Goal: Task Accomplishment & Management: Manage account settings

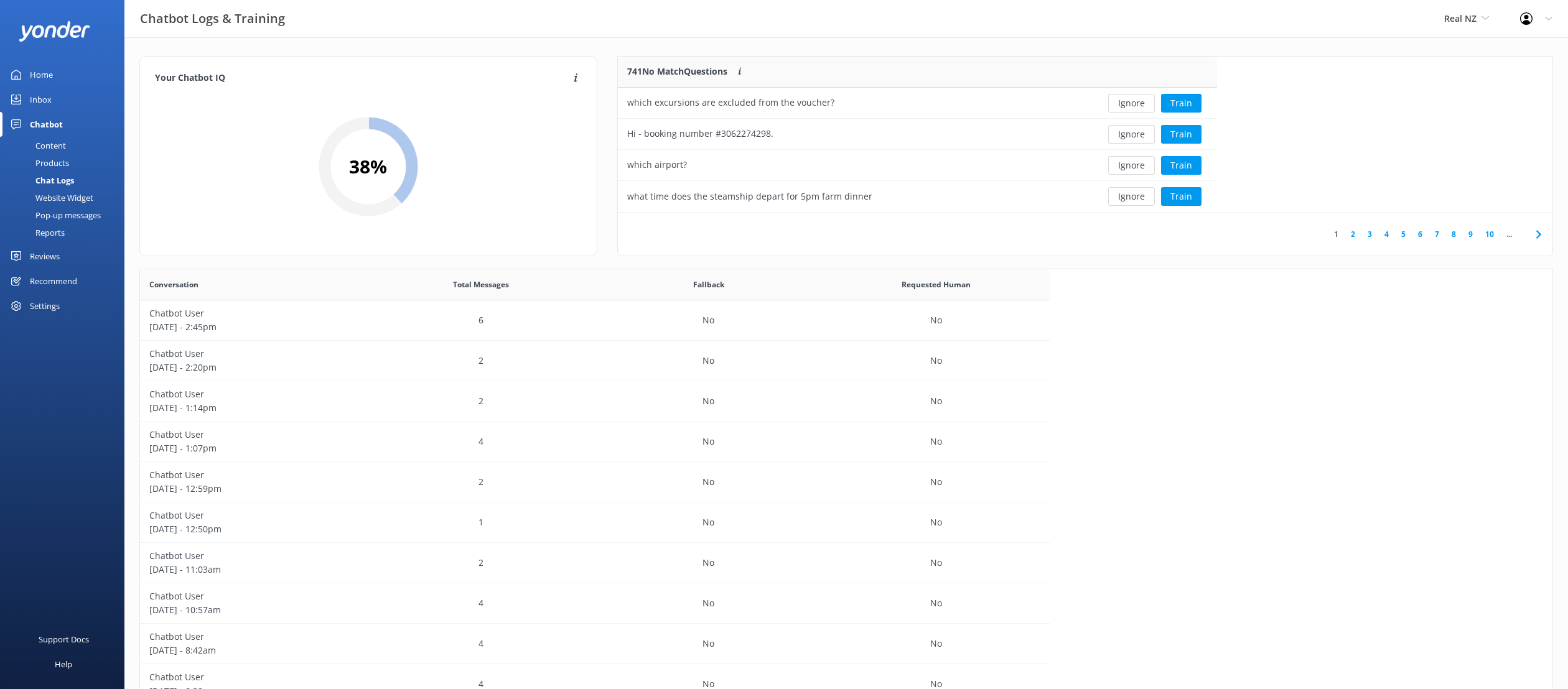
scroll to position [436, 1412]
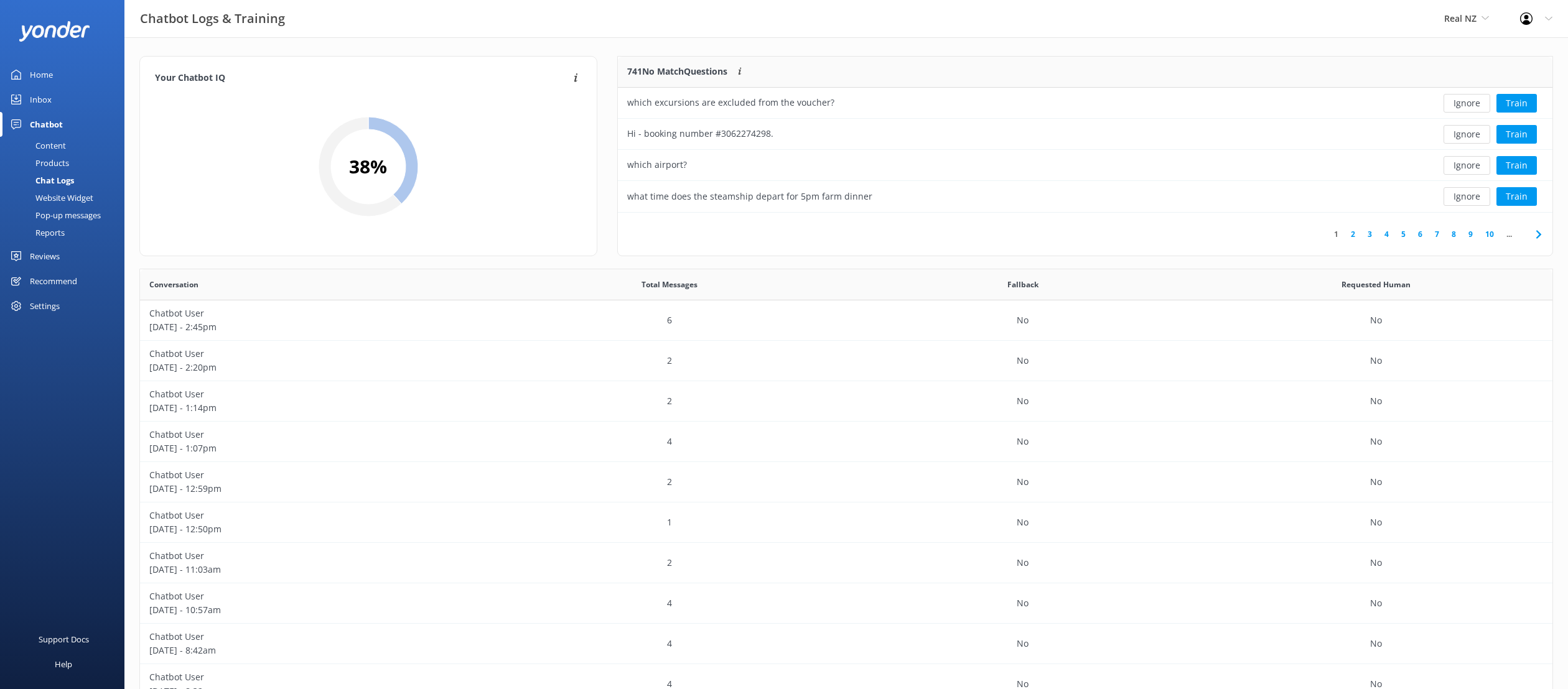
click at [790, 30] on div "Chatbot Logs & Training Real NZ Yonder Zipline [PERSON_NAME]'s River Rafting Ch…" at bounding box center [784, 18] width 1568 height 37
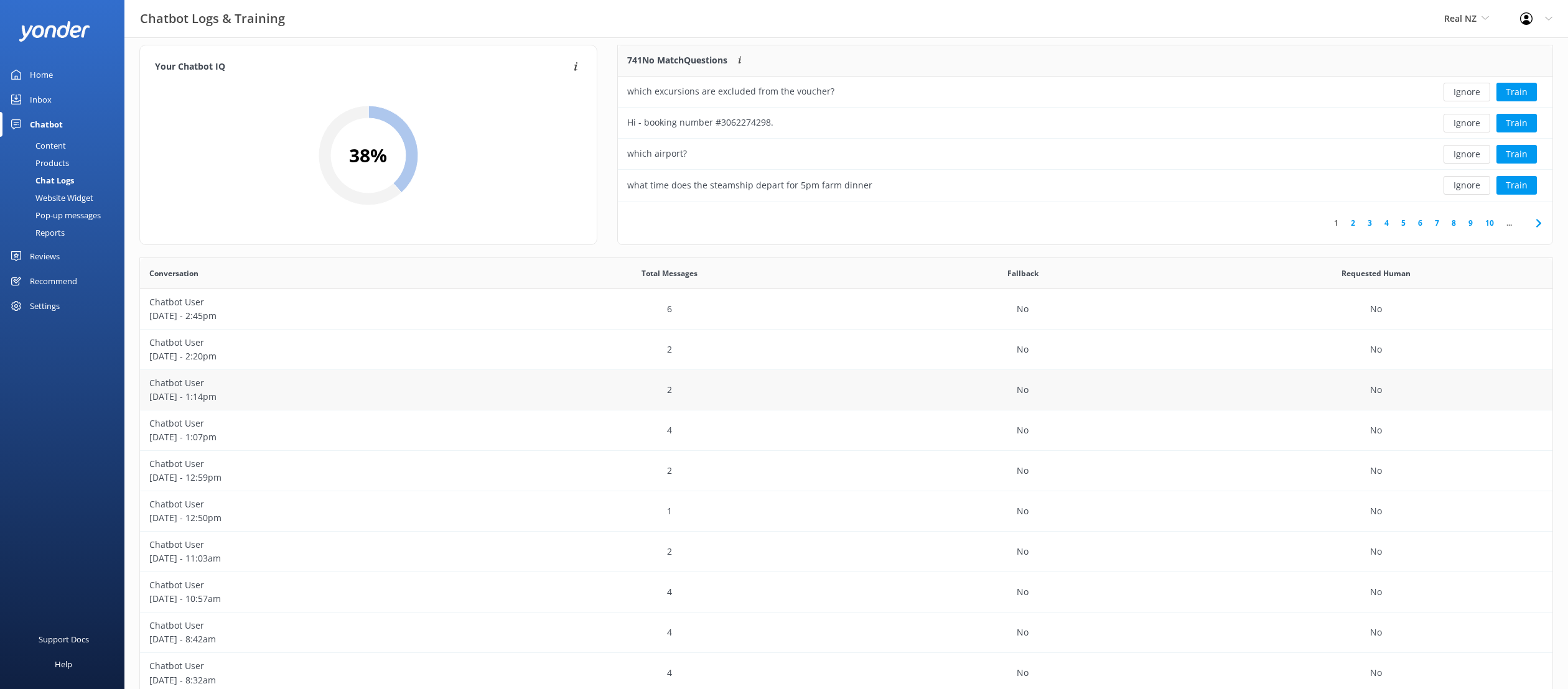
scroll to position [0, 0]
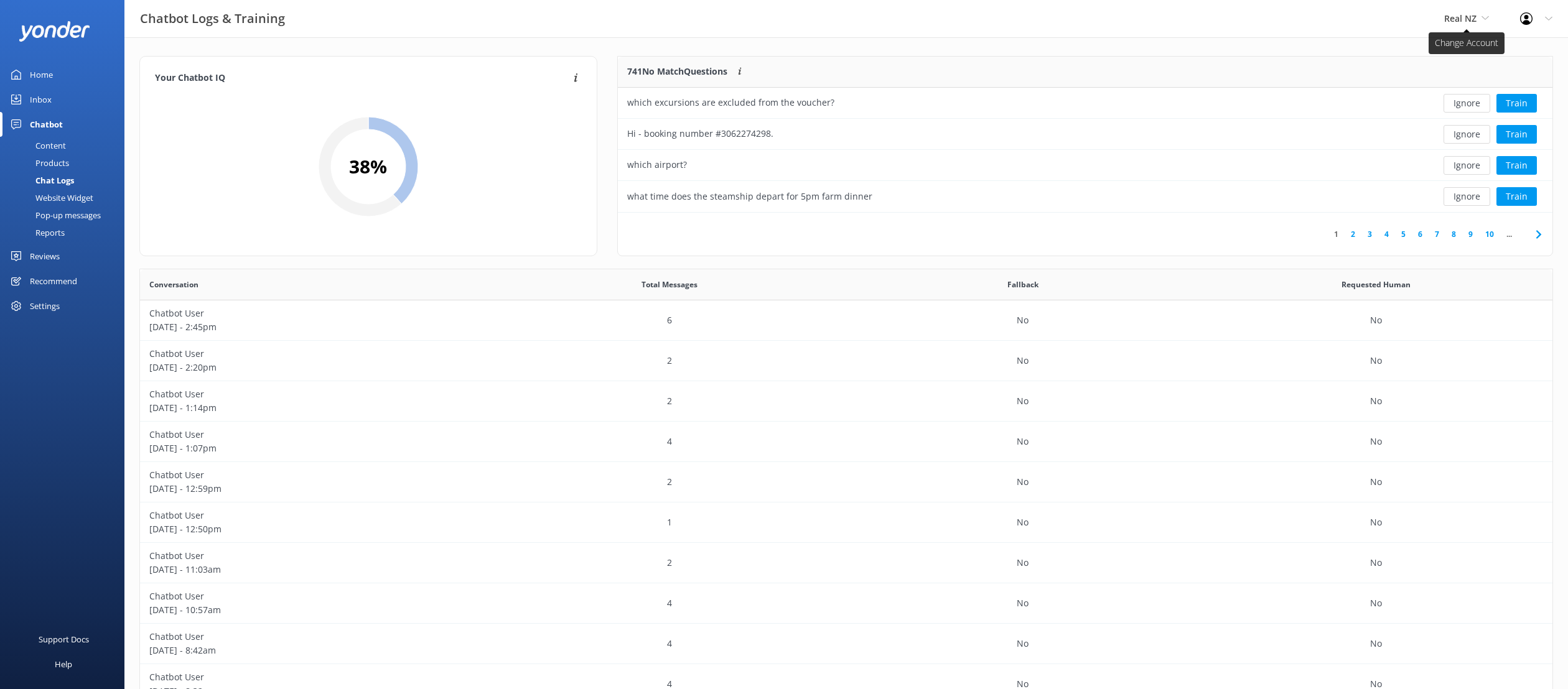
click at [1065, 14] on span "Real NZ" at bounding box center [1460, 18] width 33 height 12
click at [1065, 29] on div "Chatbot Logs & Training Real NZ Yonder Zipline [PERSON_NAME]'s River Rafting Ch…" at bounding box center [784, 18] width 1568 height 37
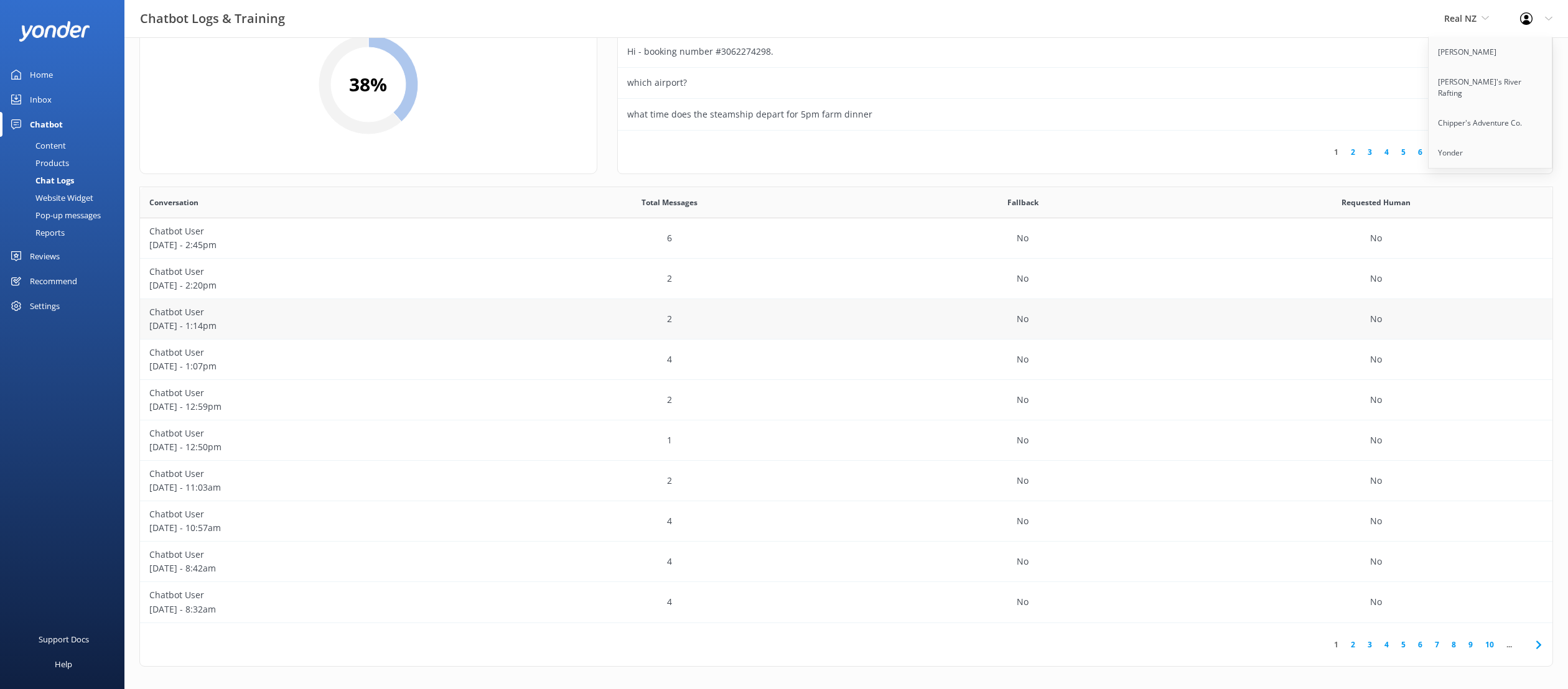
scroll to position [85, 0]
click at [1065, 536] on link "3" at bounding box center [1370, 642] width 17 height 12
click at [560, 396] on div "6" at bounding box center [670, 398] width 353 height 40
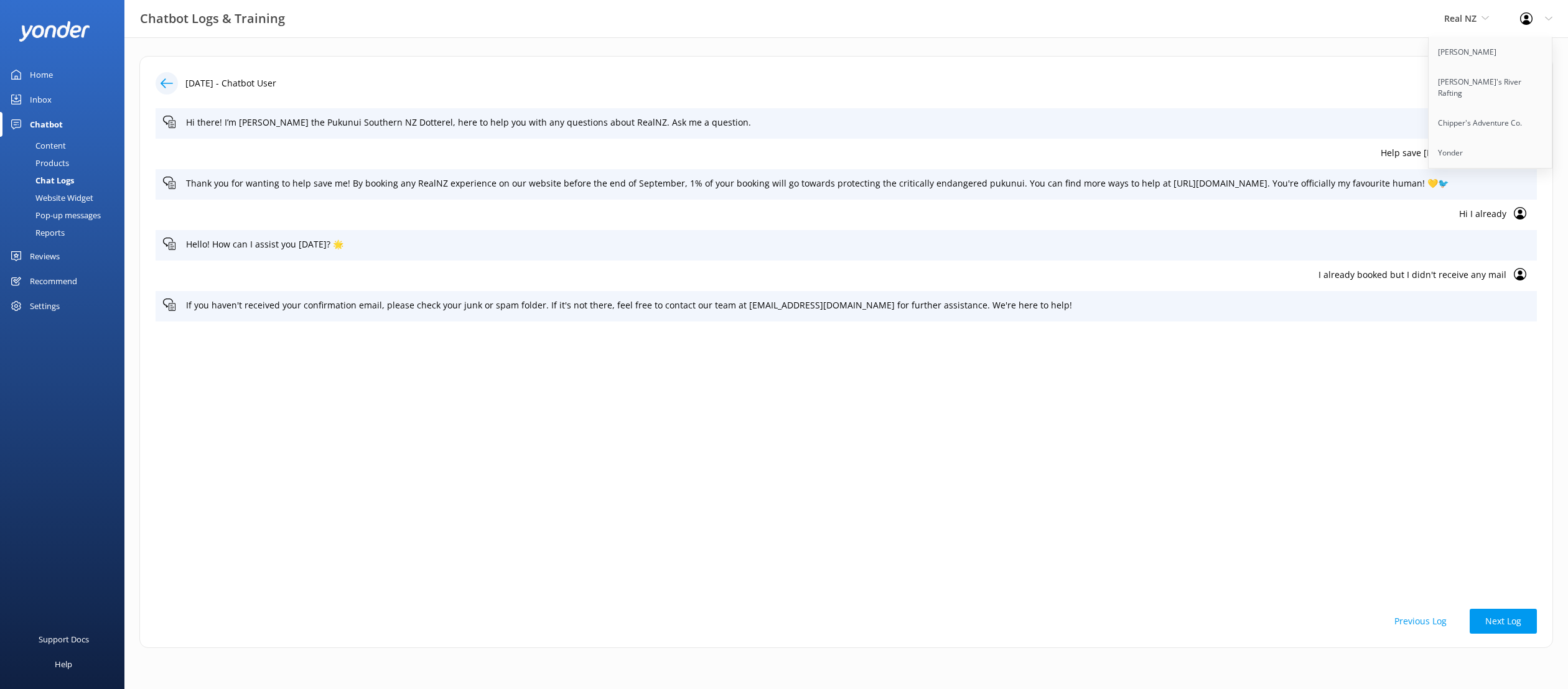
click at [169, 87] on icon at bounding box center [166, 83] width 12 height 12
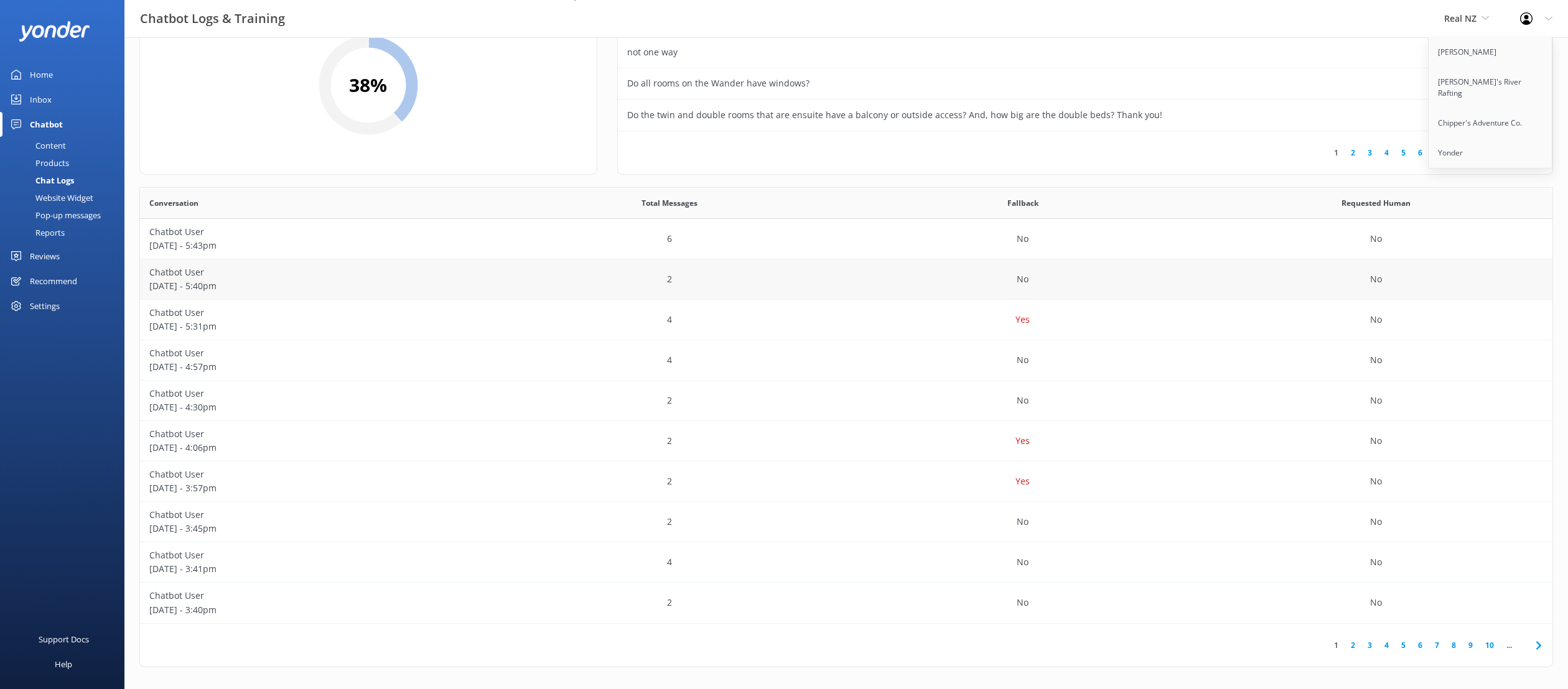
scroll to position [85, 0]
click at [1065, 536] on link "3" at bounding box center [1370, 642] width 17 height 12
click at [719, 403] on div "6" at bounding box center [670, 398] width 353 height 40
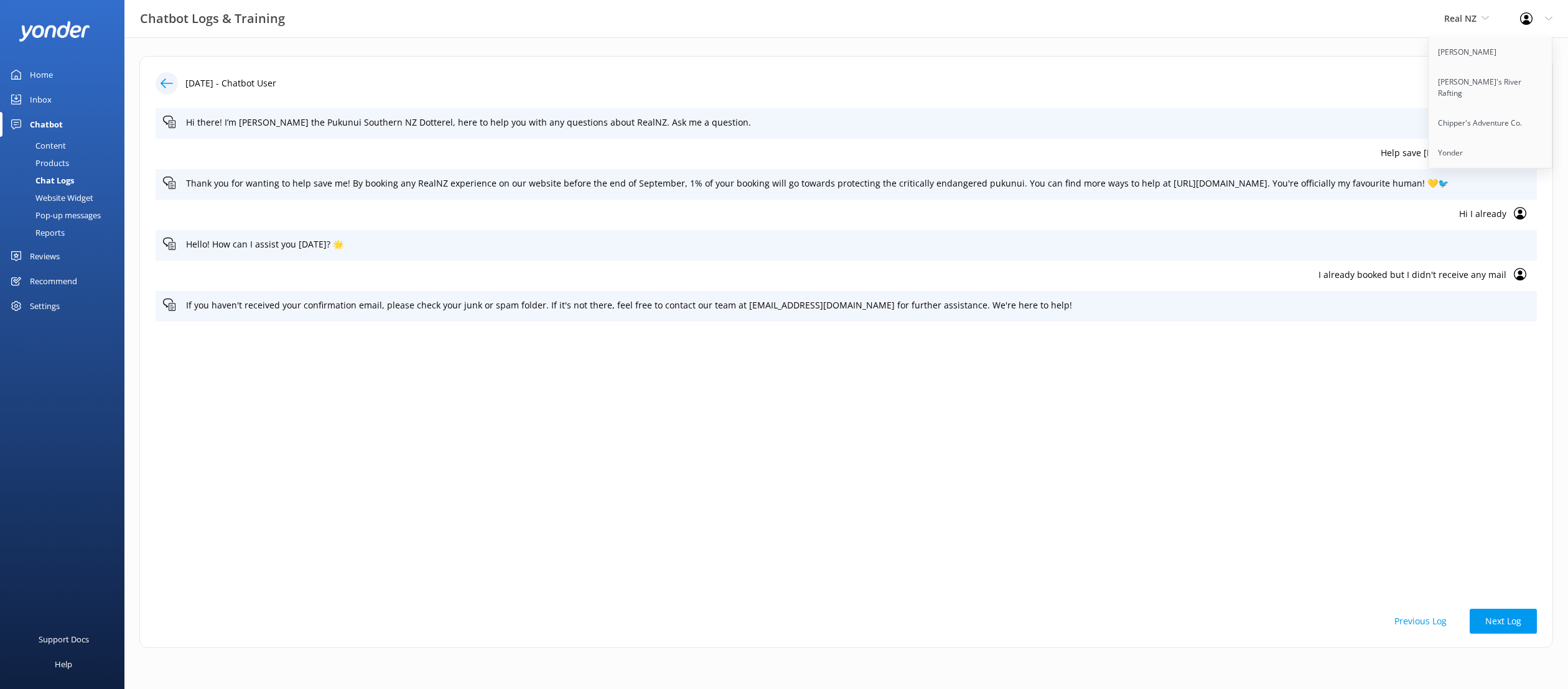
click at [167, 81] on icon at bounding box center [166, 83] width 12 height 12
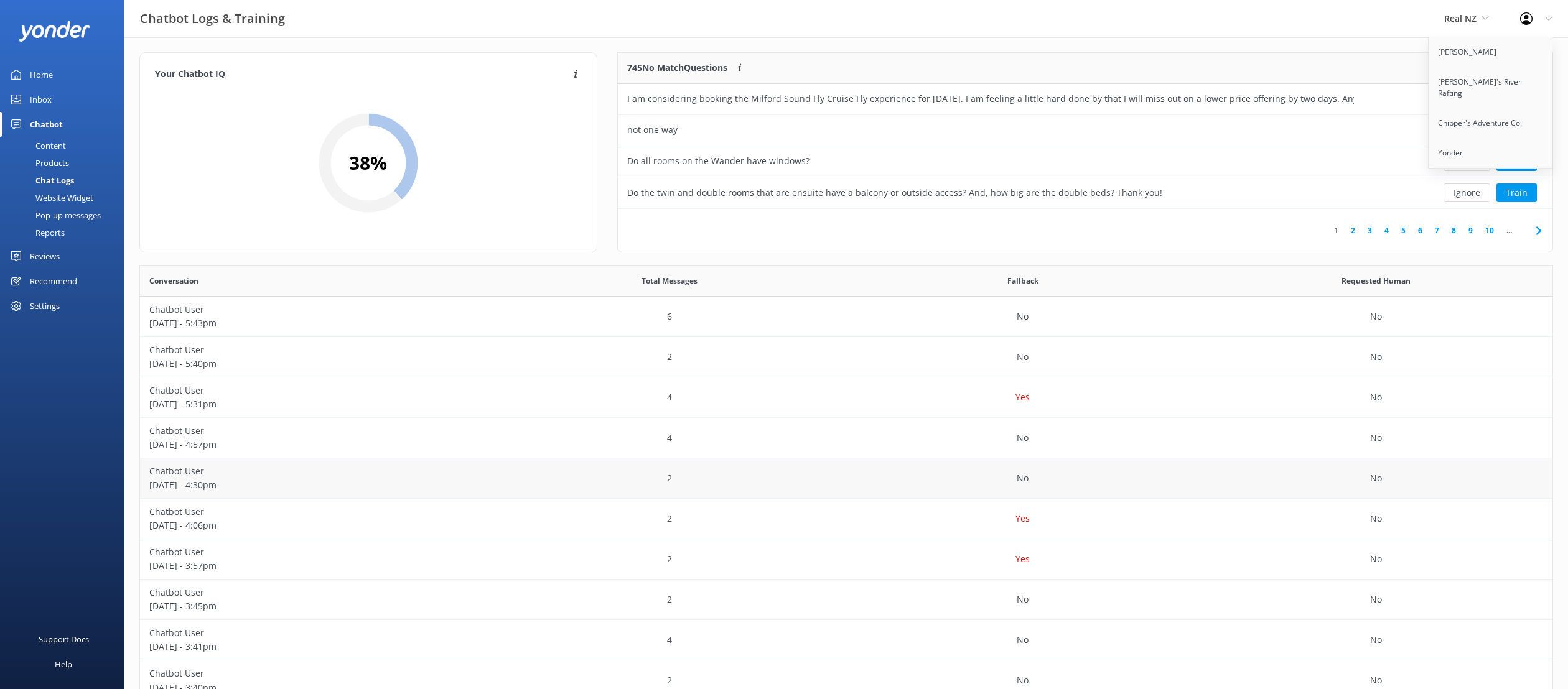
scroll to position [3, 0]
click at [1065, 44] on div "Your Chatbot IQ Your Chatbot IQ is the percentage of trained FAQs against untra…" at bounding box center [846, 402] width 1443 height 737
click at [560, 387] on div "4" at bounding box center [670, 398] width 353 height 40
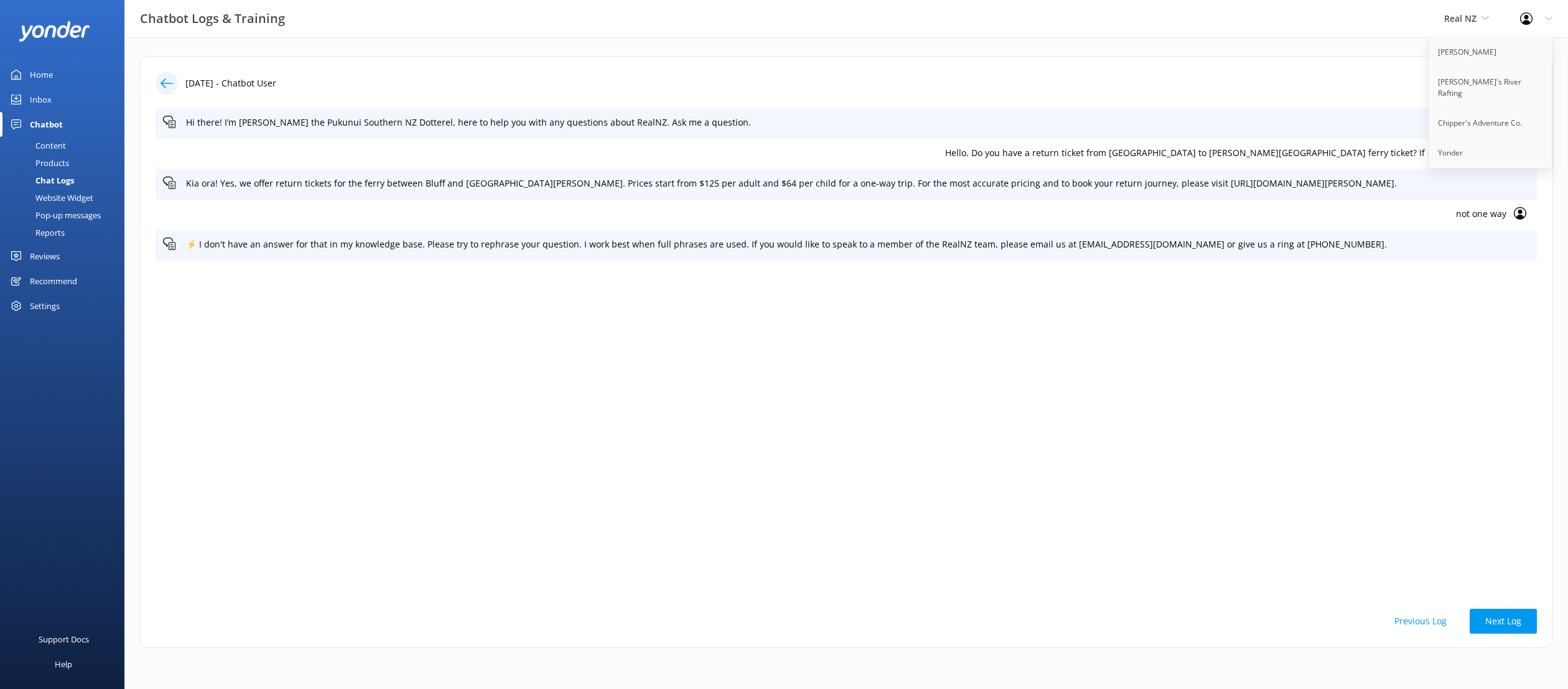
click at [1065, 20] on div "Chatbot Logs & Training Real NZ Yonder Zipline [PERSON_NAME]'s River Rafting Ch…" at bounding box center [784, 18] width 1568 height 37
click at [165, 75] on div at bounding box center [167, 83] width 22 height 22
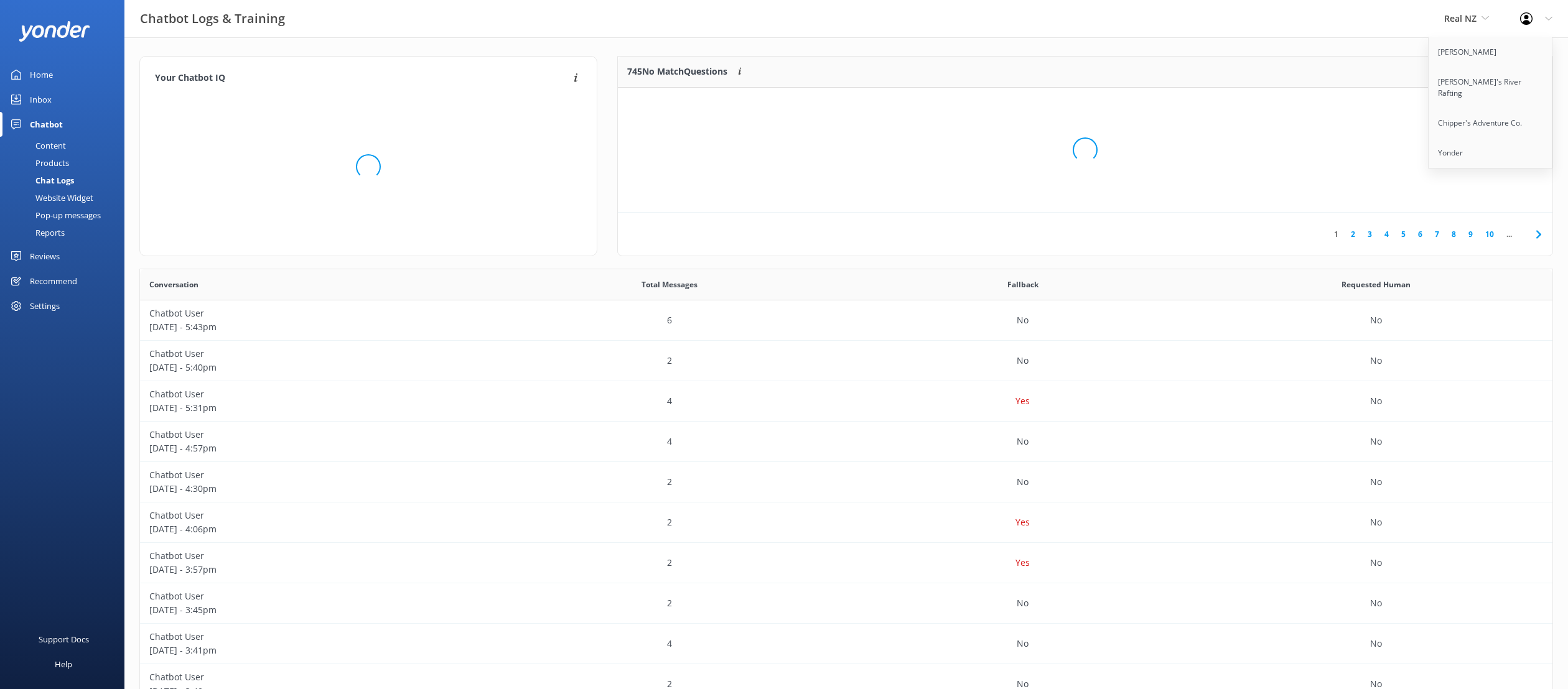
scroll to position [436, 1412]
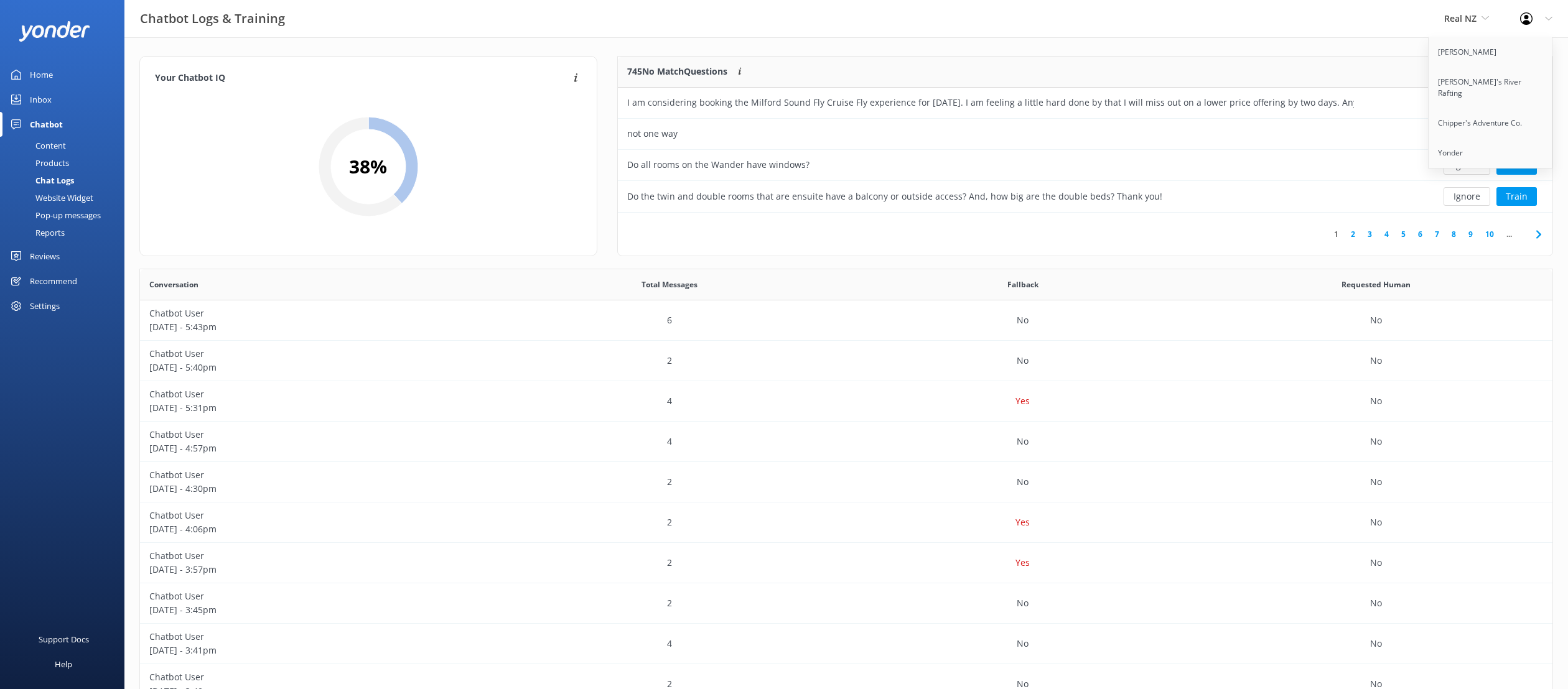
click at [1065, 22] on div "Chatbot Logs & Training Real NZ Yonder Zipline [PERSON_NAME]'s River Rafting Ch…" at bounding box center [784, 18] width 1568 height 37
click at [52, 231] on div "Reports" at bounding box center [36, 233] width 57 height 18
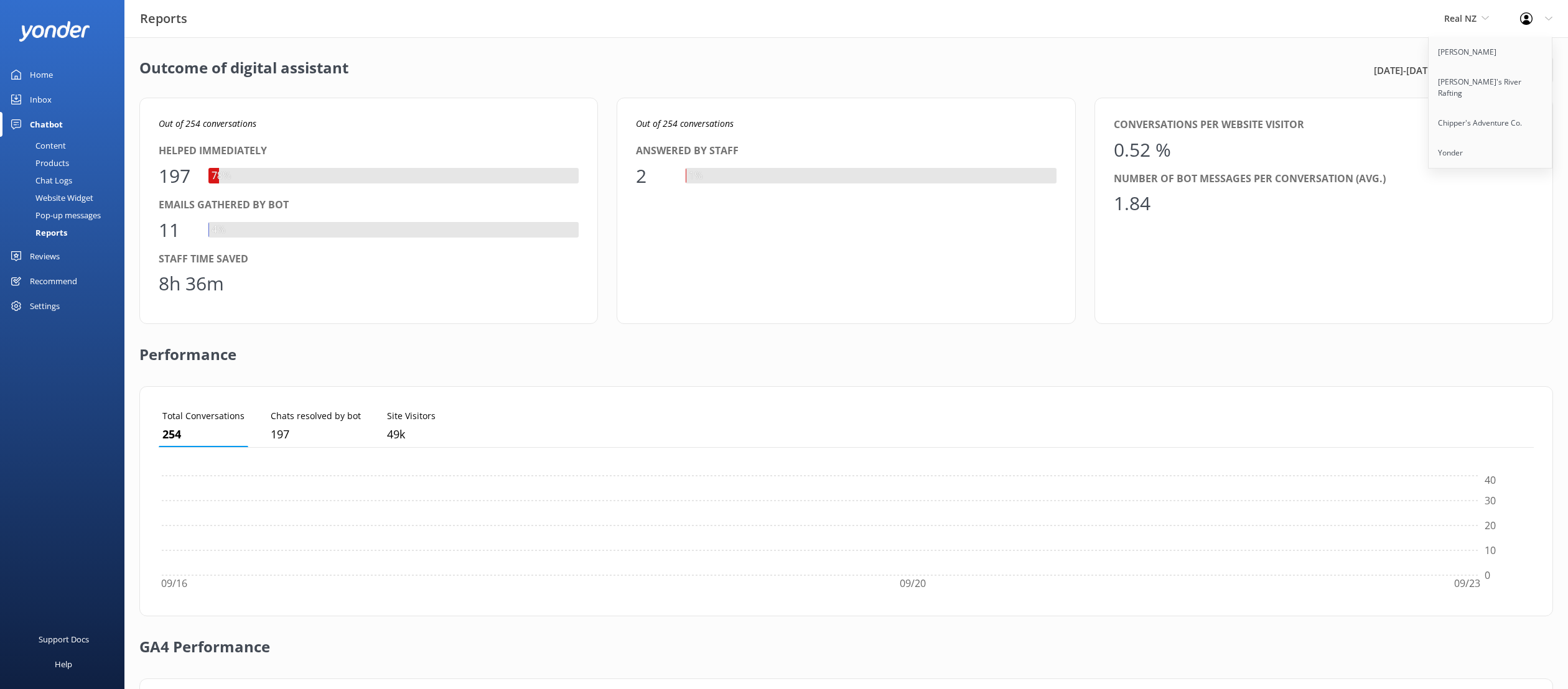
scroll to position [125, 1375]
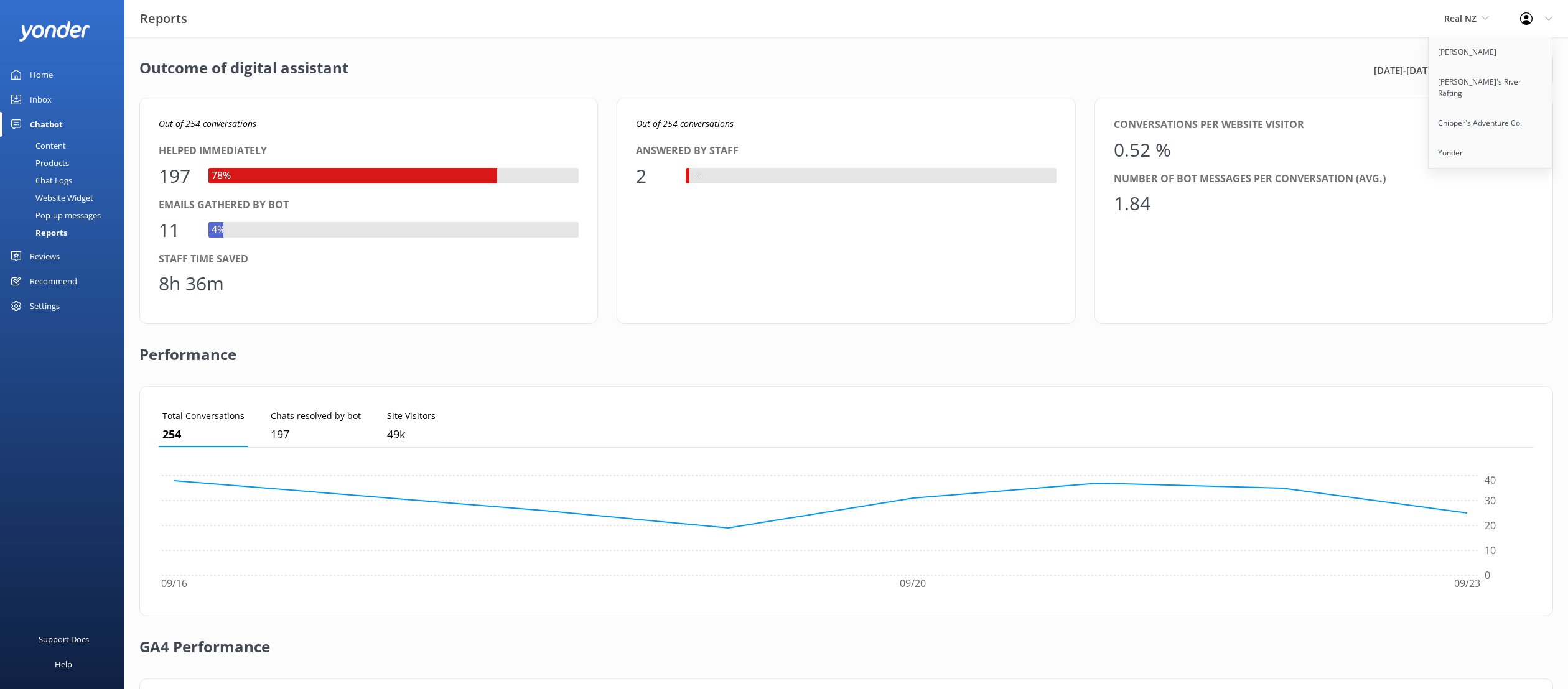
click at [50, 177] on div "Chat Logs" at bounding box center [39, 180] width 65 height 18
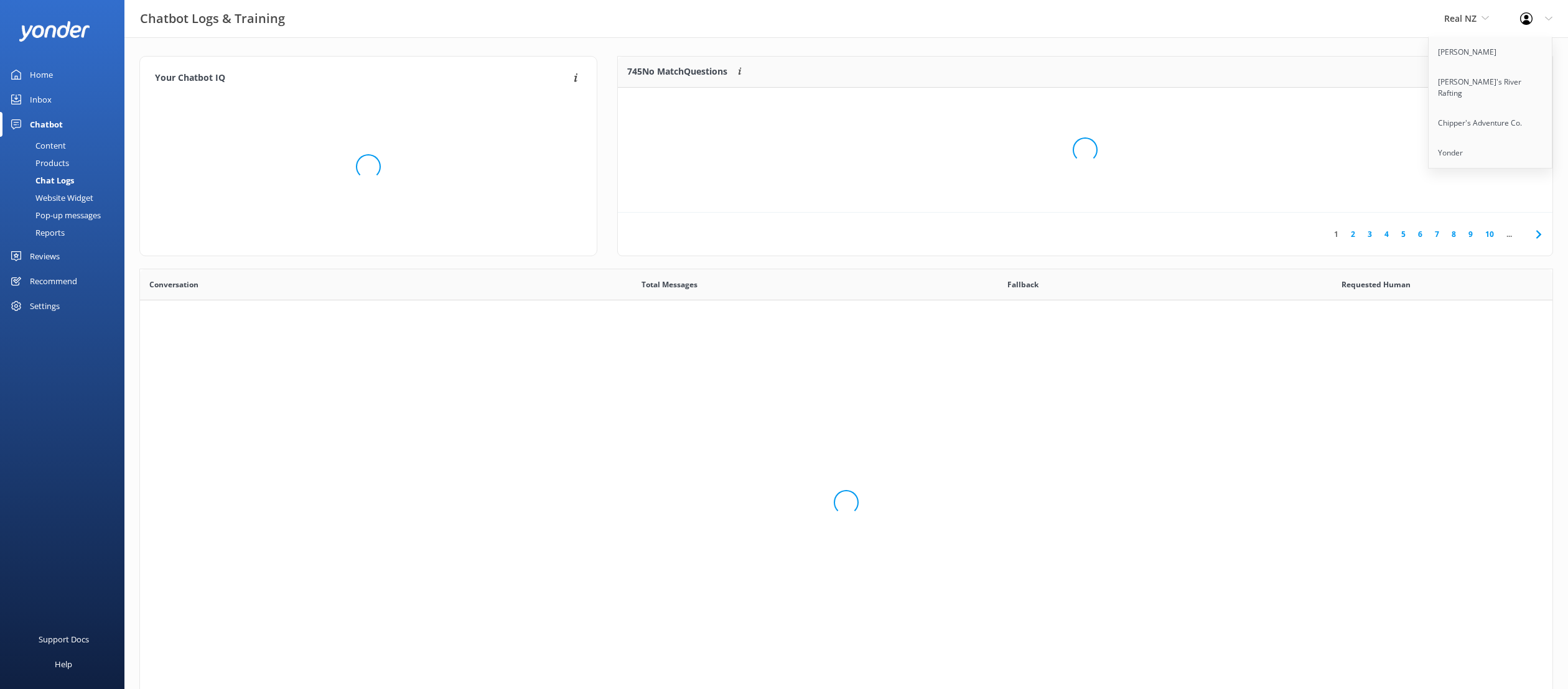
scroll to position [436, 1412]
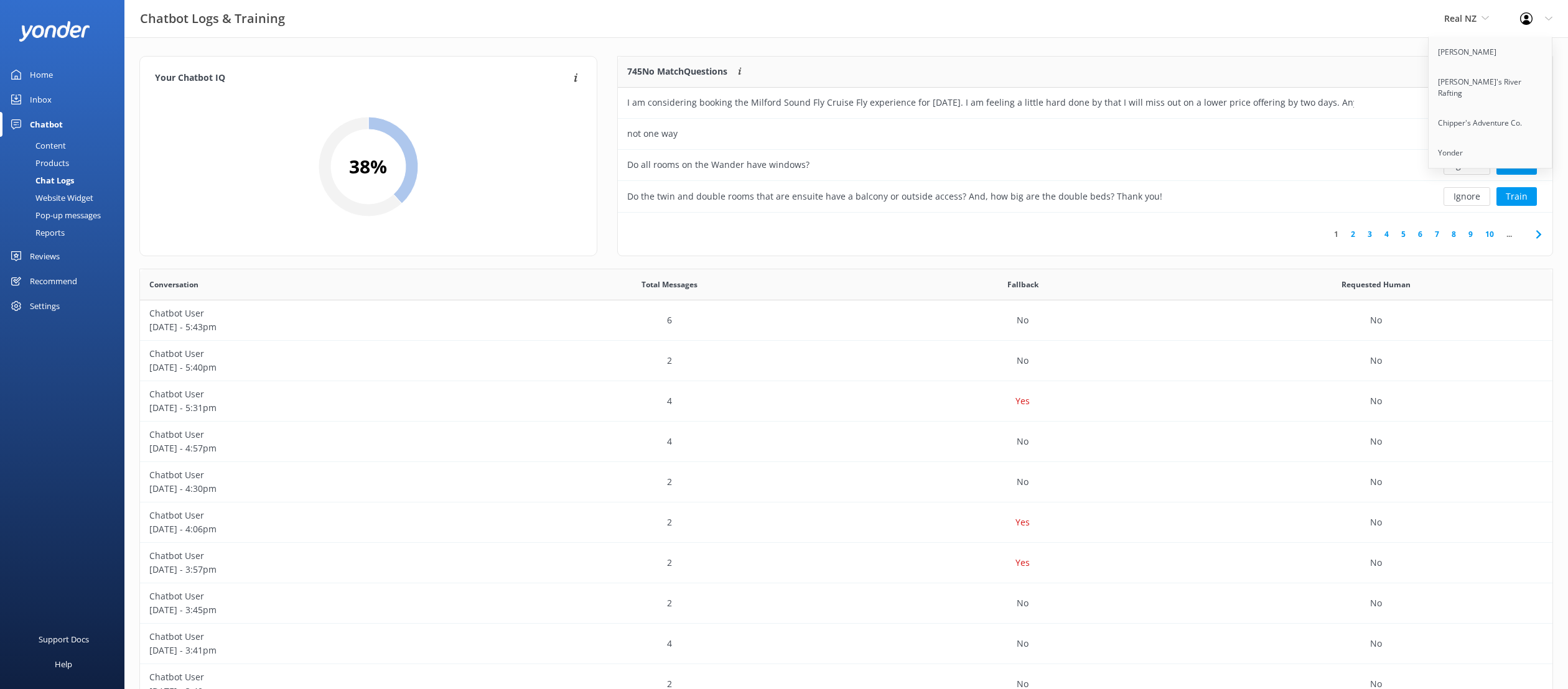
click at [695, 68] on p "745 No Match Questions" at bounding box center [677, 71] width 100 height 14
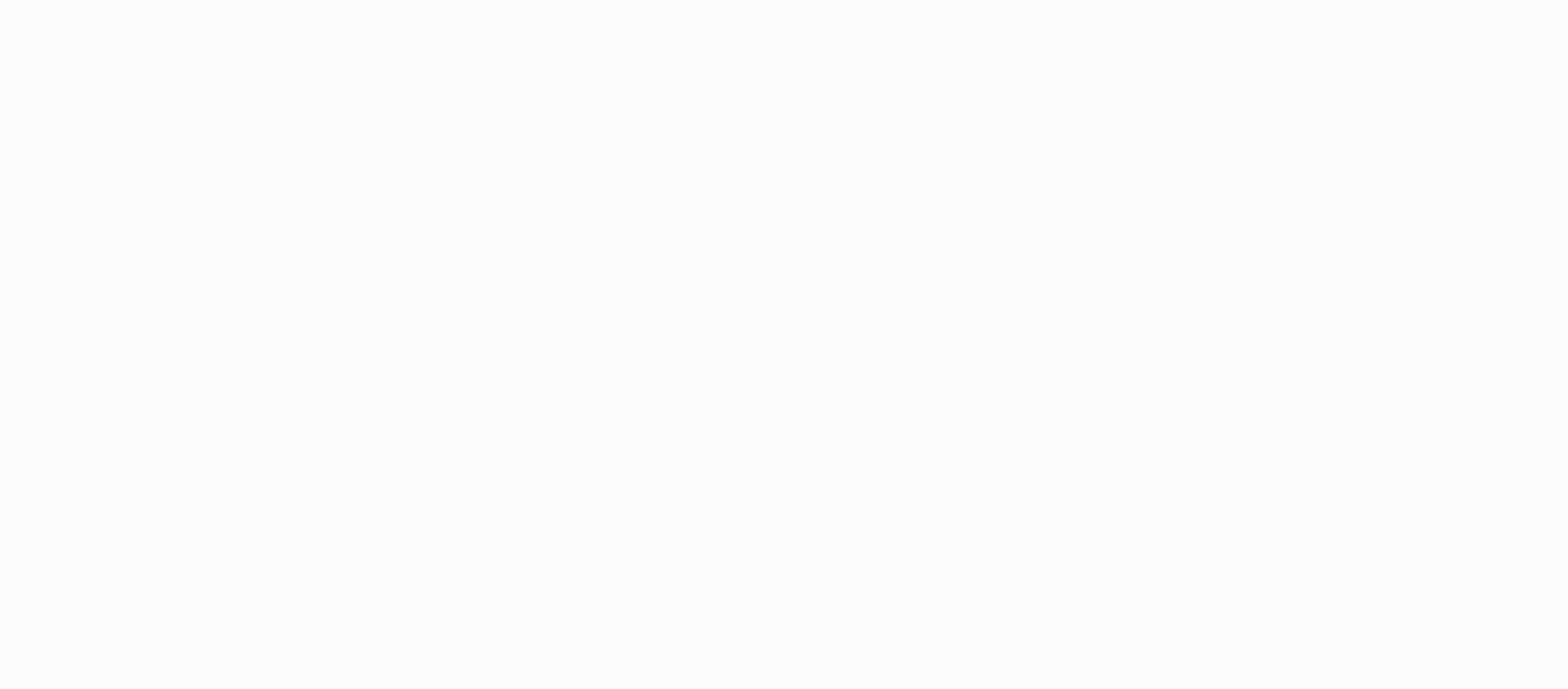
click at [582, 106] on html at bounding box center [784, 344] width 1568 height 689
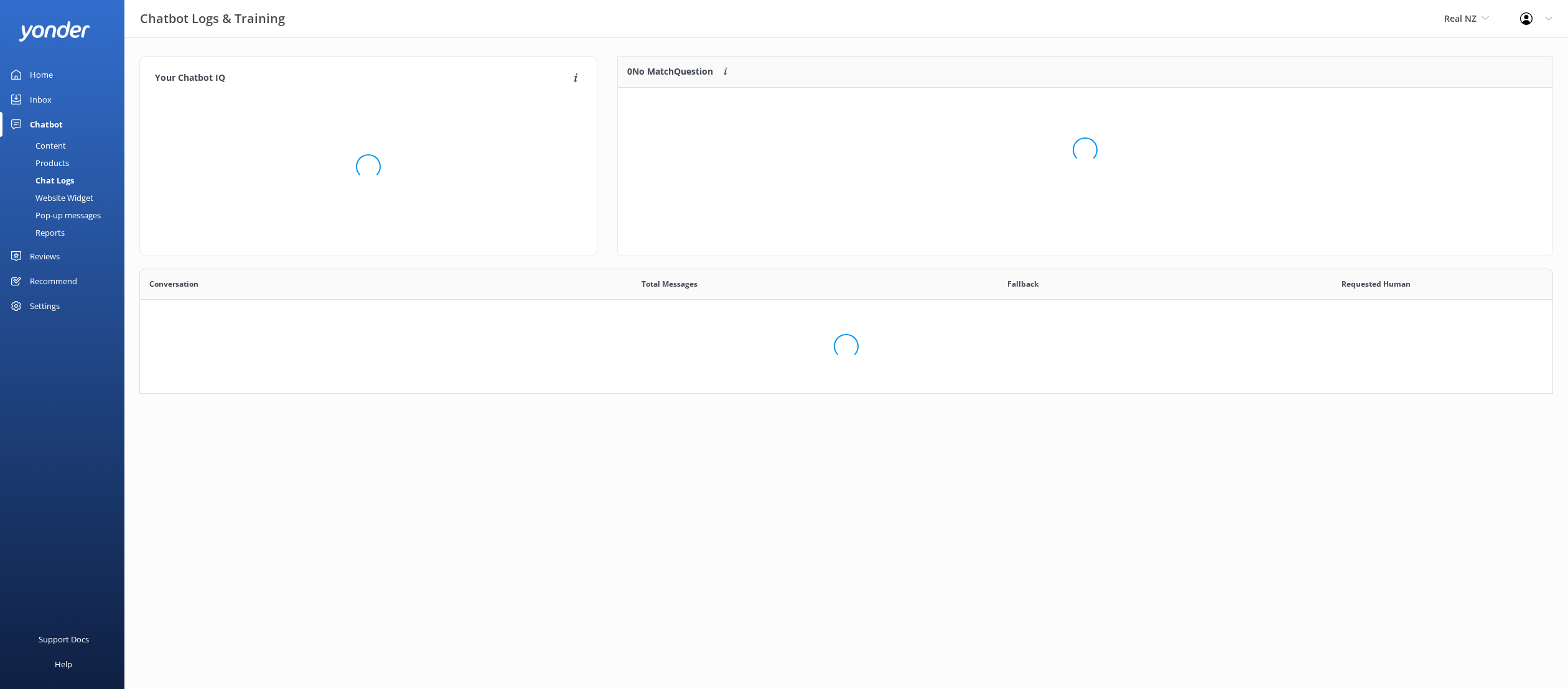
scroll to position [125, 1413]
click at [1468, 16] on span "Real NZ" at bounding box center [1460, 18] width 33 height 12
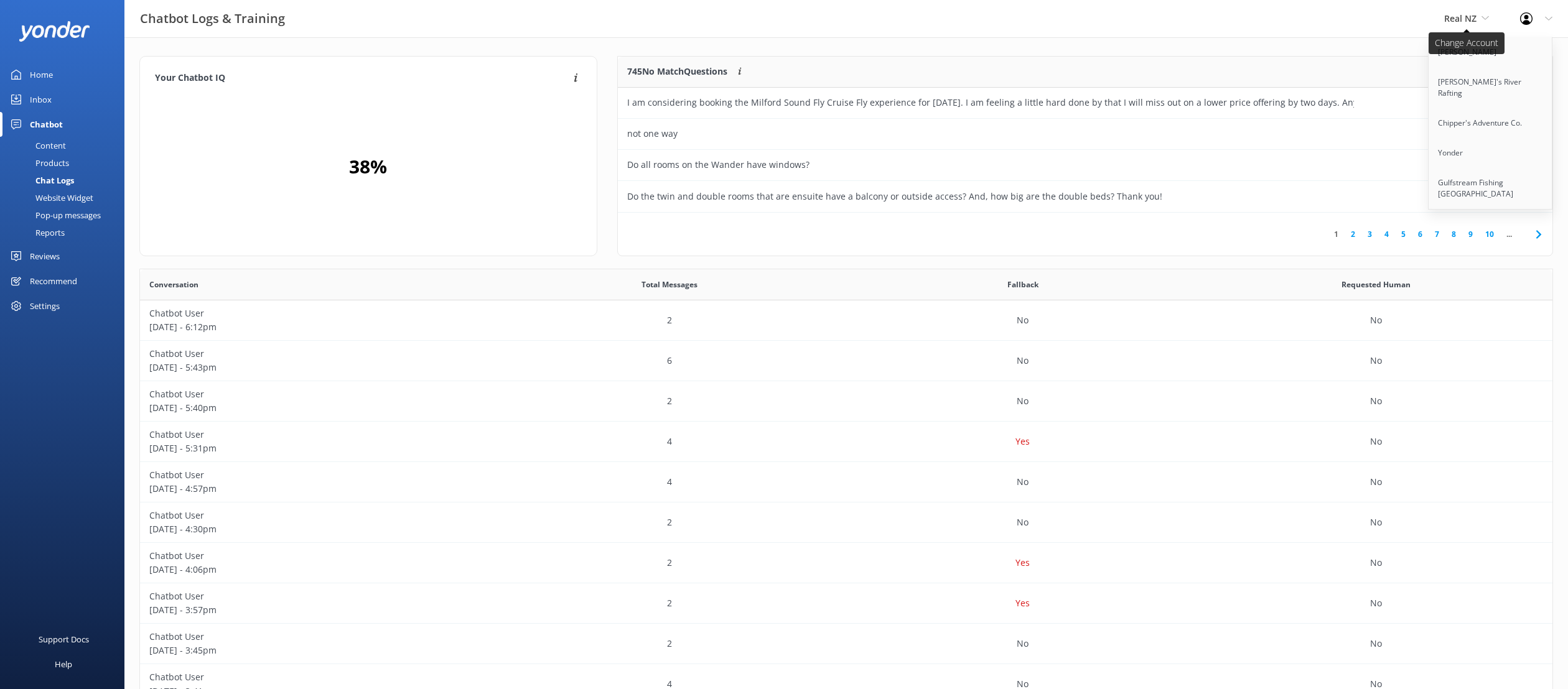
scroll to position [436, 1412]
click at [1470, 173] on link "Gulfstream Fishing Key West" at bounding box center [1490, 188] width 125 height 41
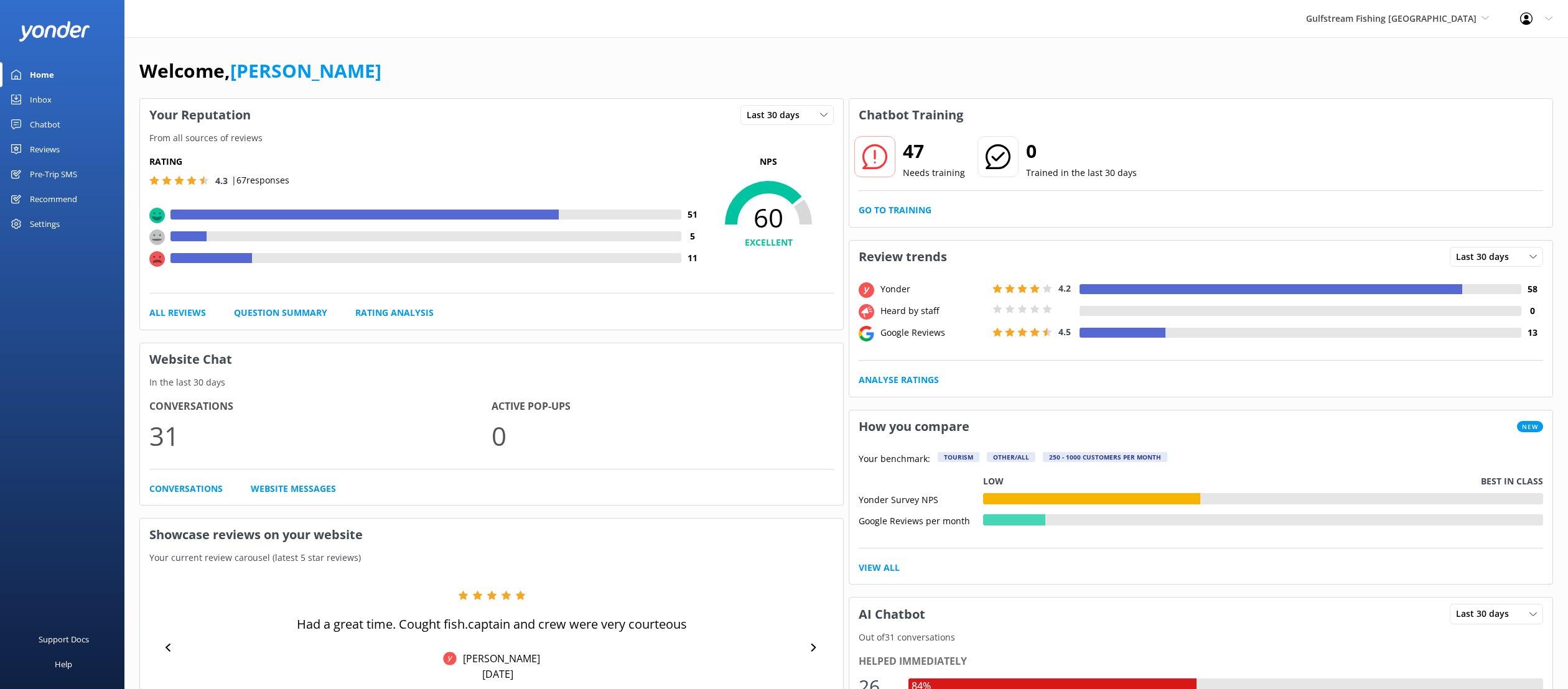
click at [67, 174] on div "Pre-Trip SMS" at bounding box center [53, 174] width 48 height 25
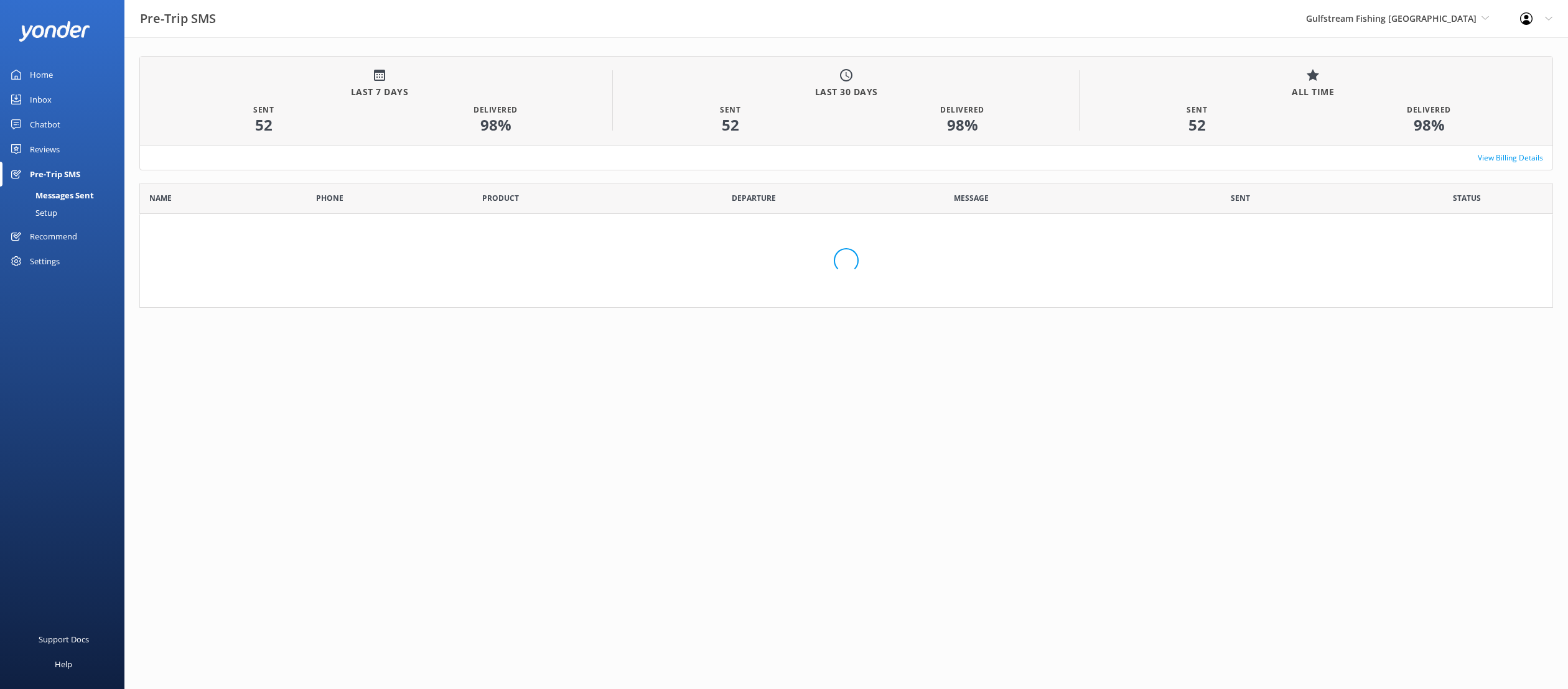
scroll to position [343, 1413]
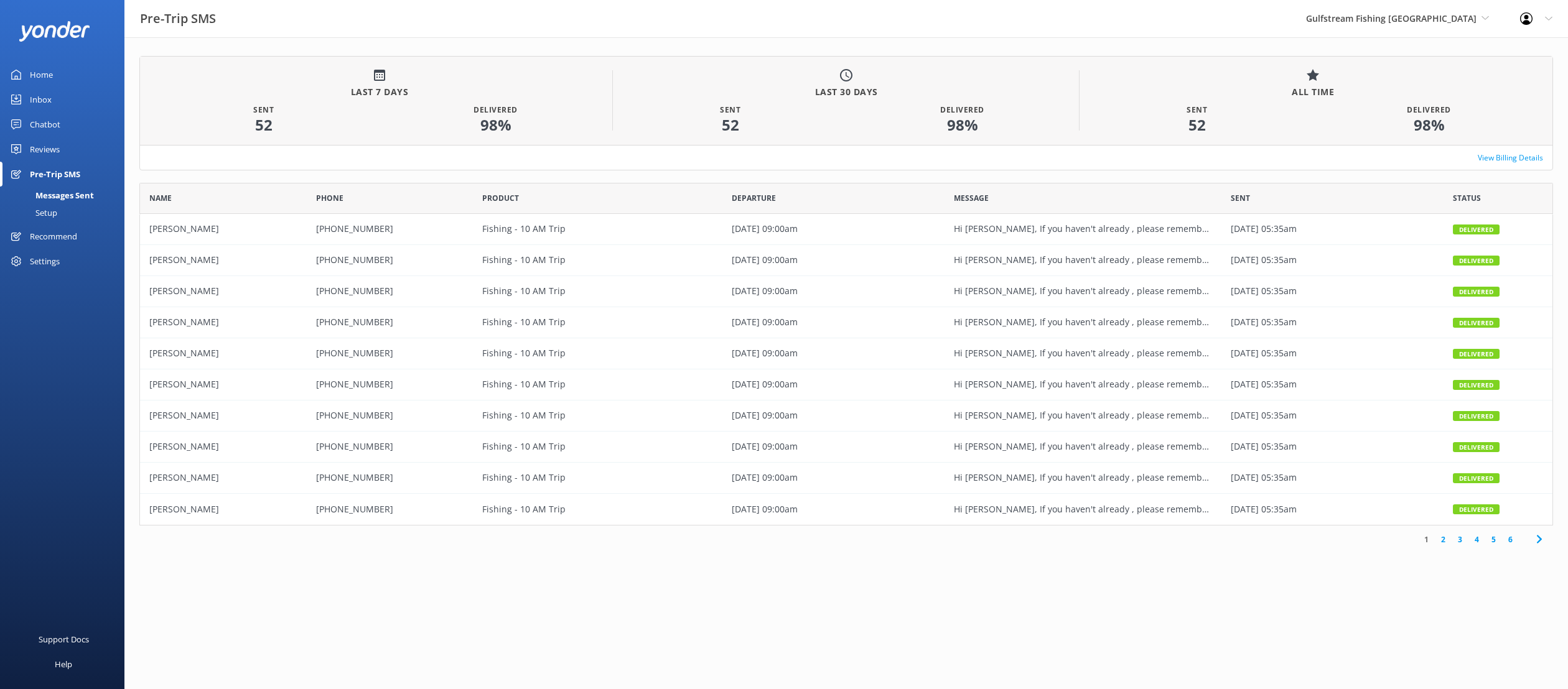
click at [40, 213] on div "Setup" at bounding box center [32, 213] width 50 height 18
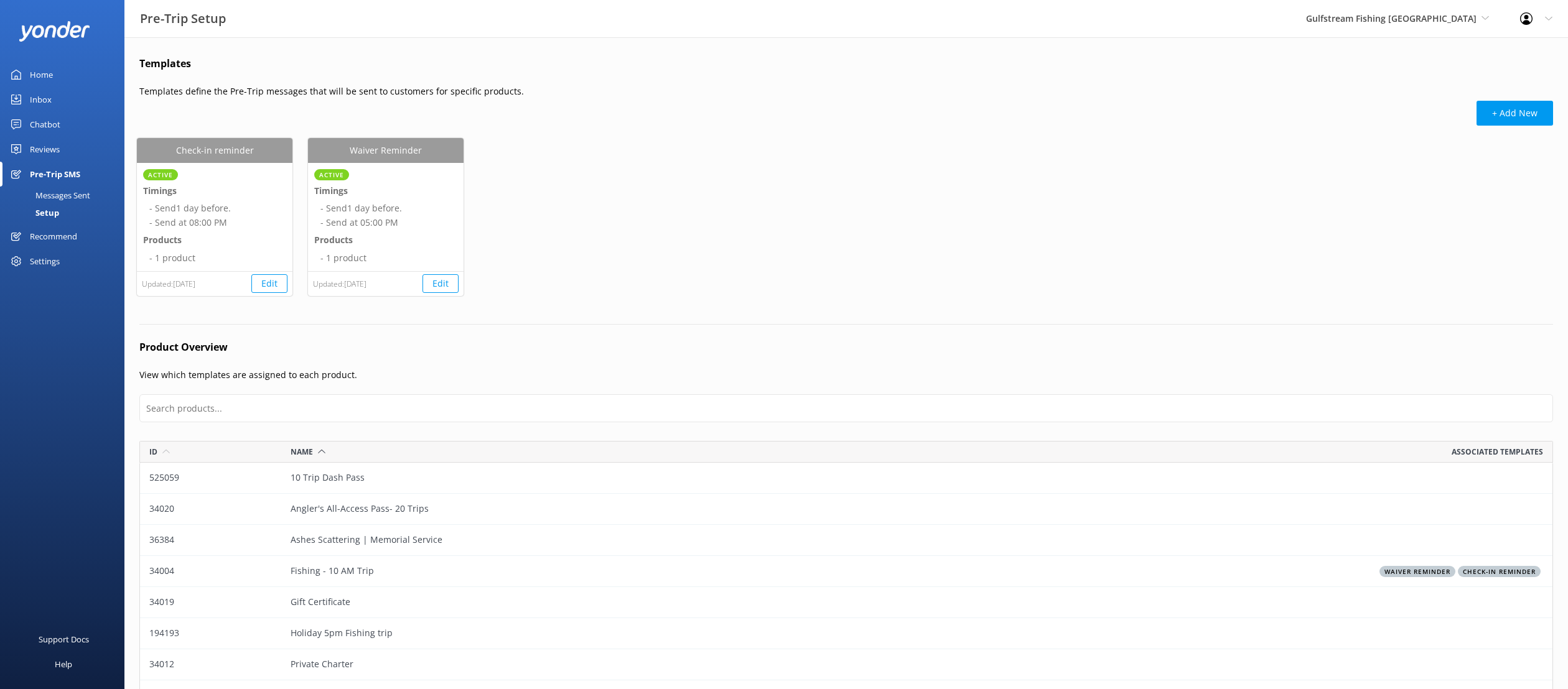
click at [74, 197] on div "Messages Sent" at bounding box center [48, 195] width 83 height 18
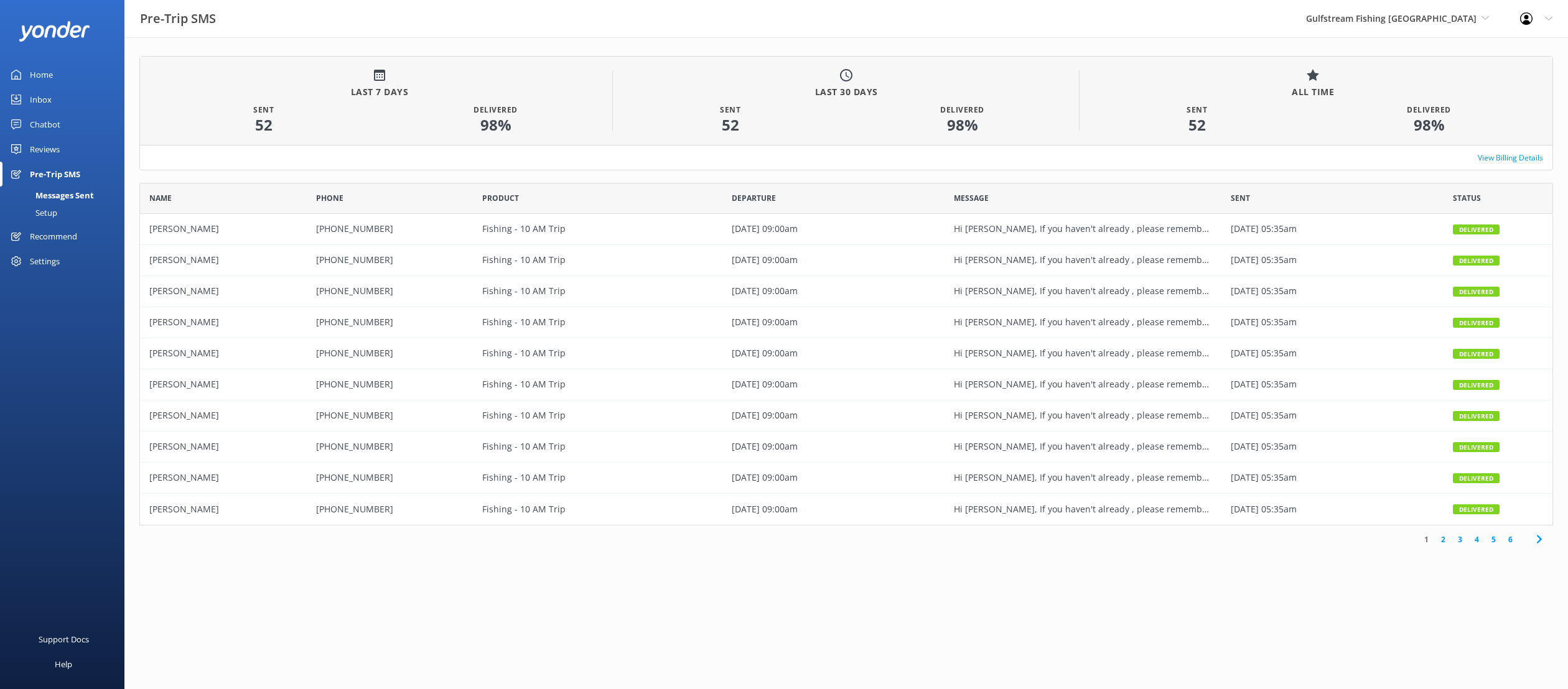
scroll to position [343, 1413]
click at [246, 231] on div "Brad Bubonic" at bounding box center [224, 229] width 167 height 31
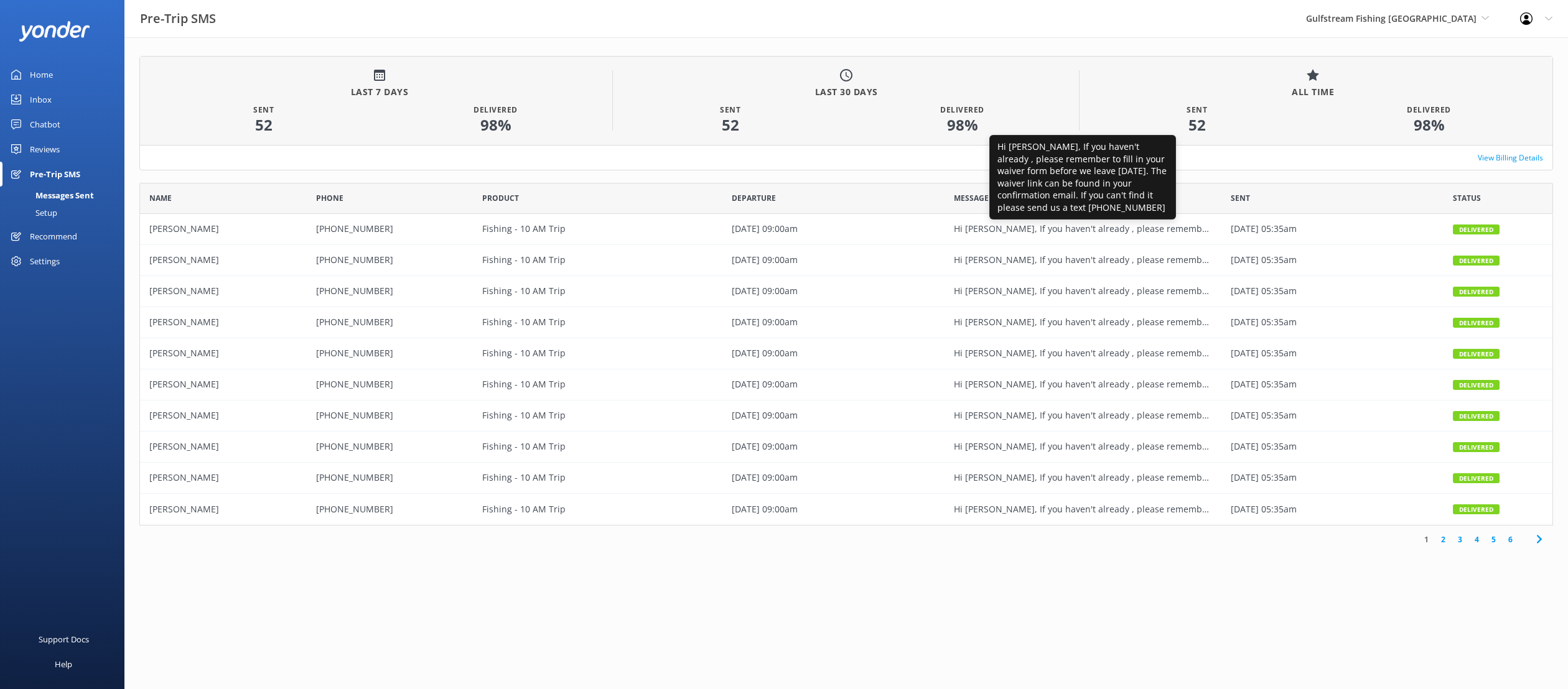
click at [1011, 235] on span "Hi Brad, If you haven't already , please remember to fill in your waiver form b…" at bounding box center [1083, 229] width 258 height 14
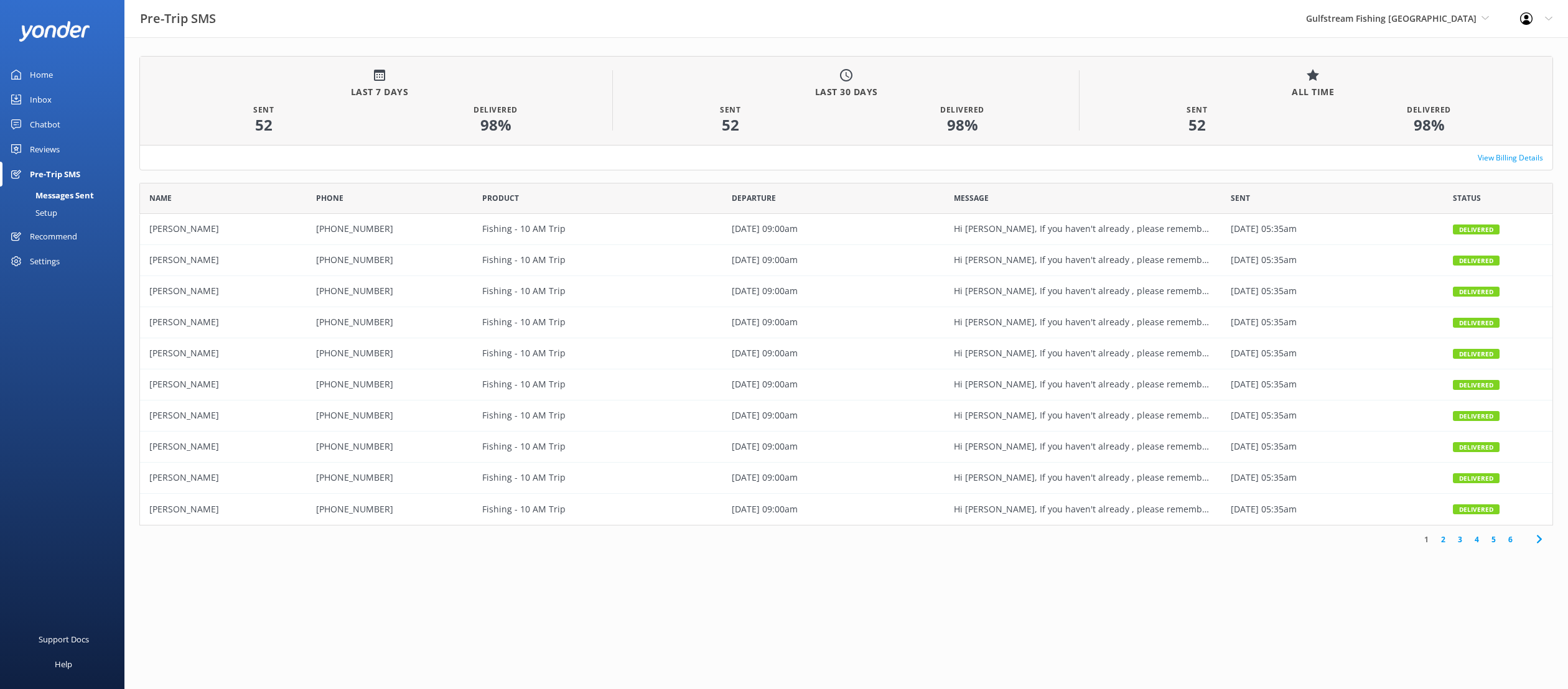
click at [56, 213] on div "Setup" at bounding box center [32, 213] width 50 height 18
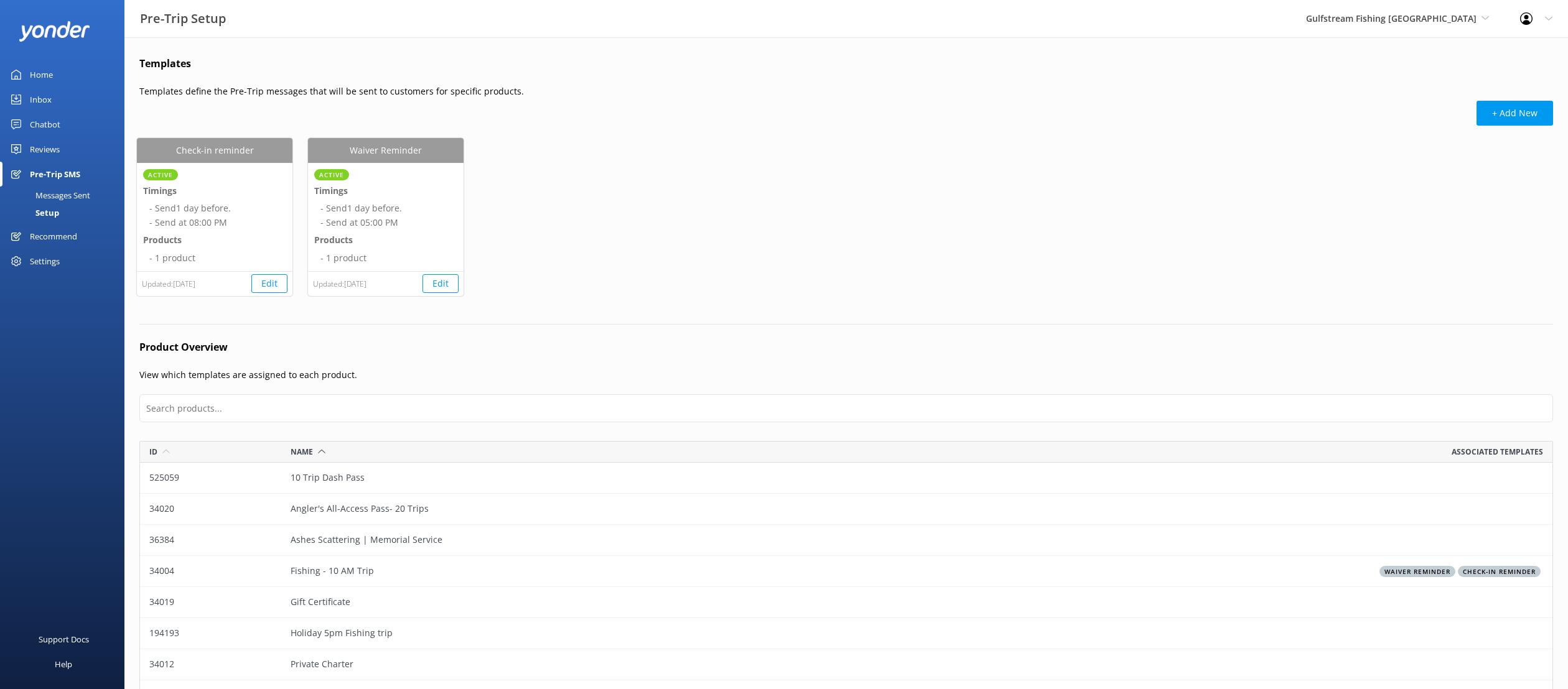
scroll to position [302, 1413]
click at [254, 227] on li "- Send at 08:00 PM" at bounding box center [218, 222] width 137 height 14
click at [441, 286] on button "Edit" at bounding box center [440, 284] width 36 height 19
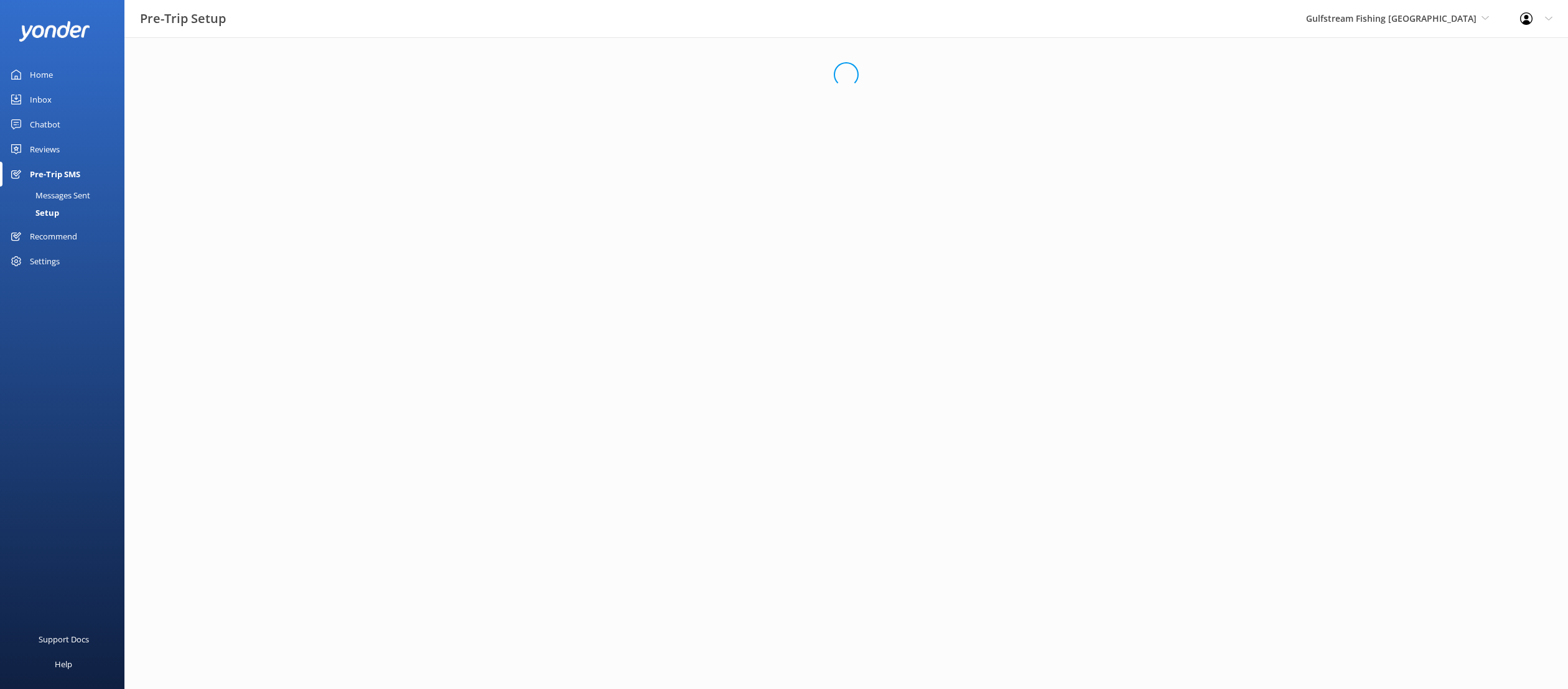
select select "17:00"
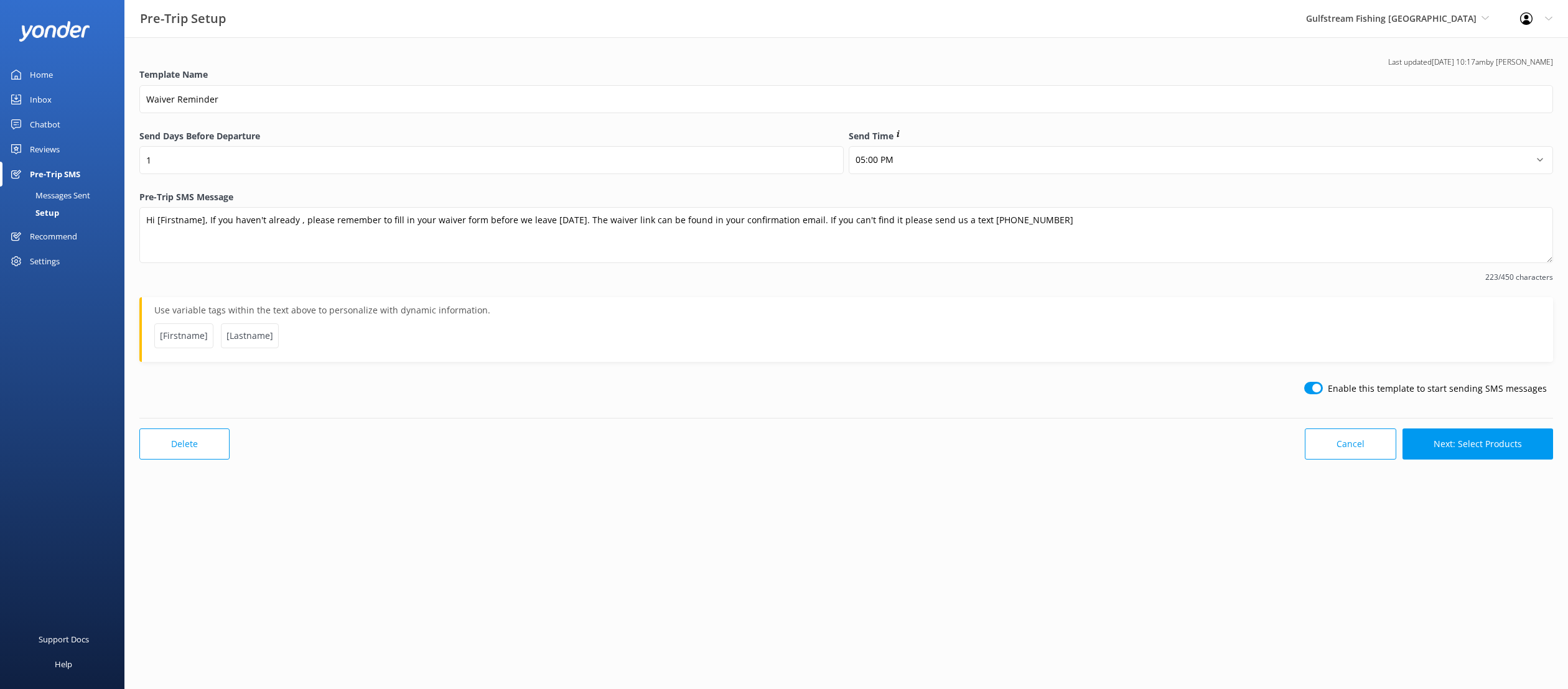
click at [56, 196] on div "Messages Sent" at bounding box center [48, 195] width 83 height 18
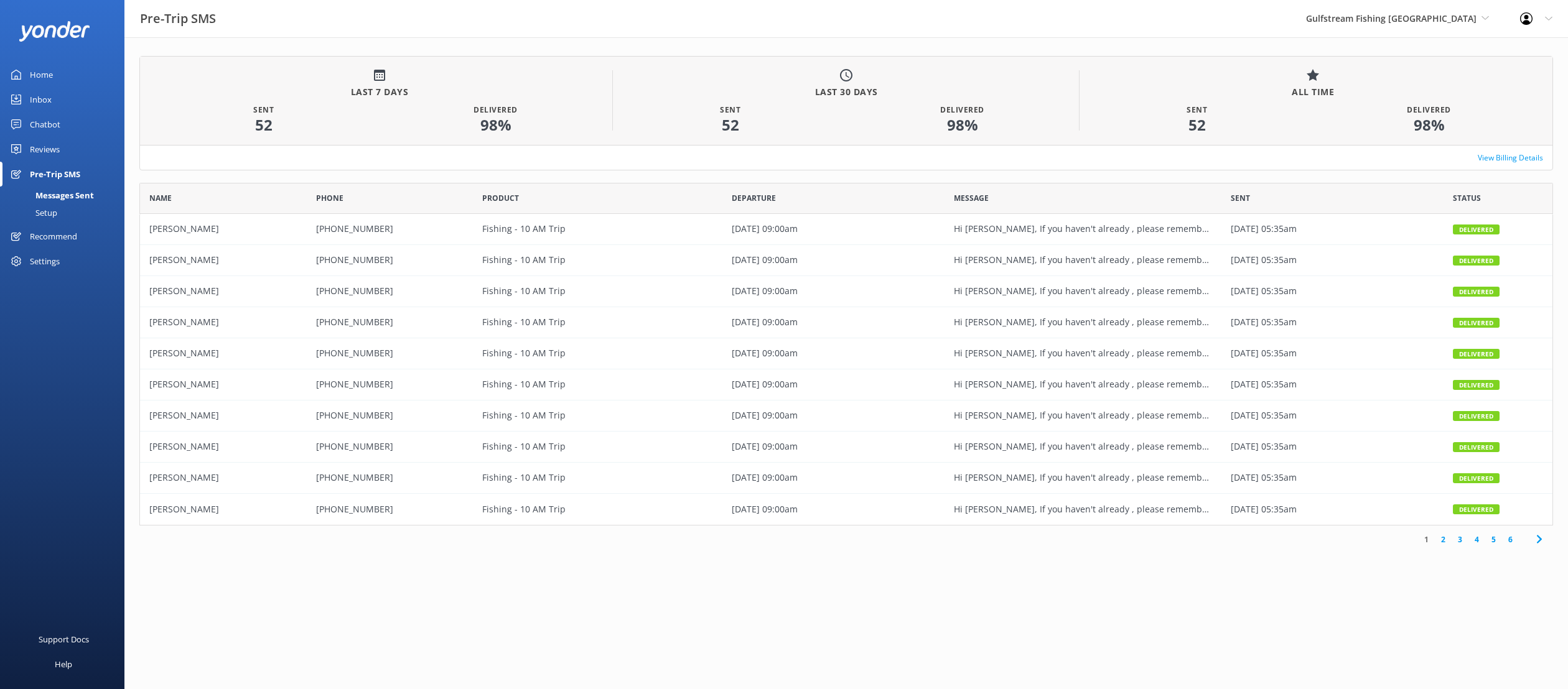
scroll to position [343, 1413]
click at [44, 211] on div "Setup" at bounding box center [32, 213] width 50 height 18
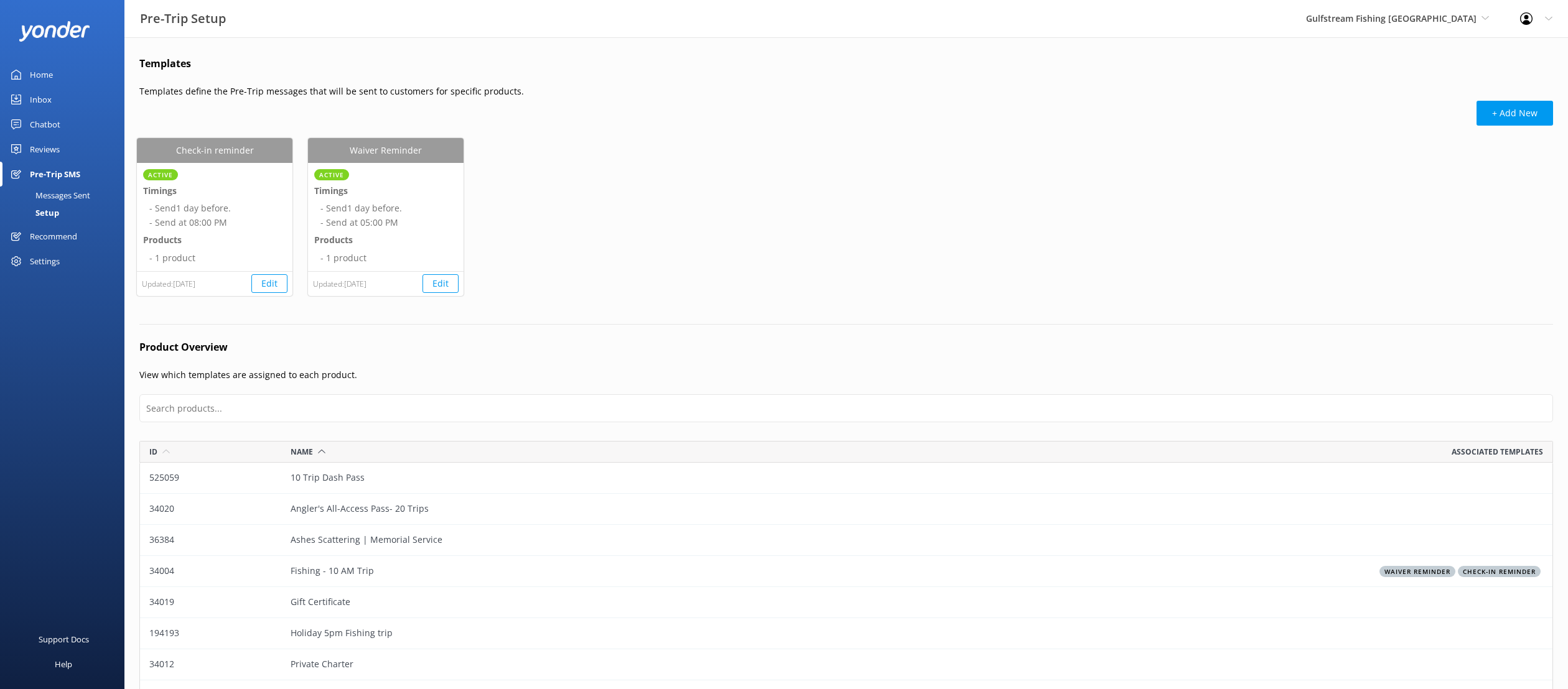
click at [1063, 132] on div "+ Add New" at bounding box center [846, 121] width 1413 height 40
